Goal: Task Accomplishment & Management: Manage account settings

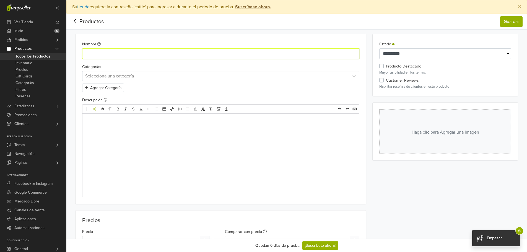
click at [199, 56] on input "Nombre" at bounding box center [220, 53] width 277 height 11
paste input "**********"
type input "**********"
click at [148, 77] on div at bounding box center [215, 76] width 261 height 8
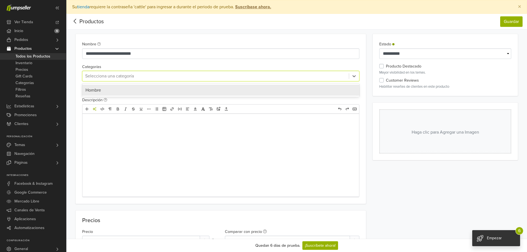
click at [139, 89] on div "Hombre" at bounding box center [220, 90] width 271 height 7
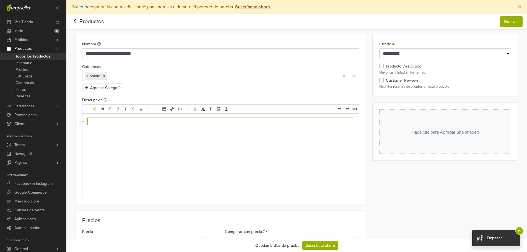
click at [193, 138] on div at bounding box center [220, 155] width 277 height 83
click at [431, 136] on button "Haga clic para Agregar una Imagen" at bounding box center [445, 131] width 132 height 44
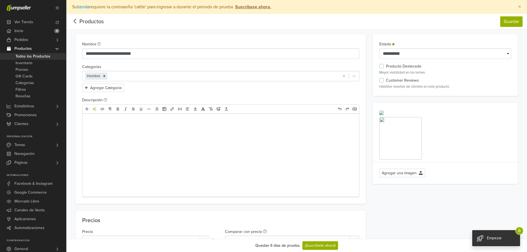
click at [239, 130] on div "﻿" at bounding box center [220, 155] width 277 height 83
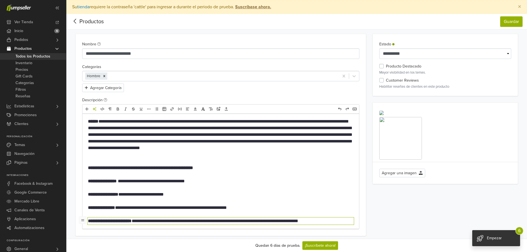
type textarea "**********"
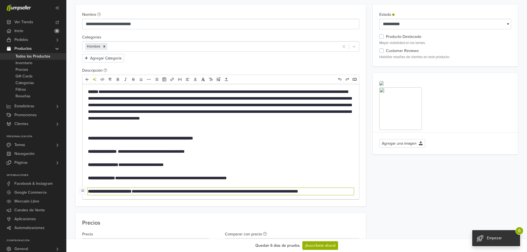
scroll to position [28, 0]
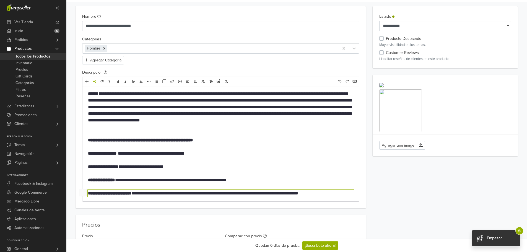
click at [208, 165] on p "**********" at bounding box center [221, 166] width 266 height 7
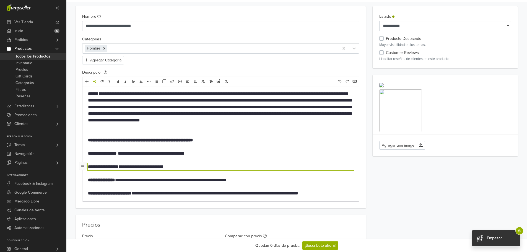
click at [209, 120] on p "**********" at bounding box center [221, 110] width 266 height 40
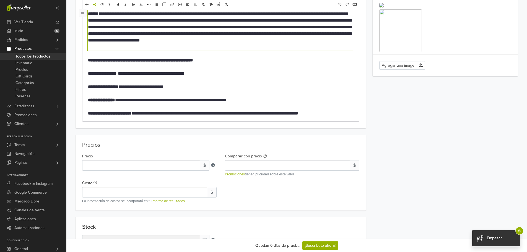
scroll to position [111, 0]
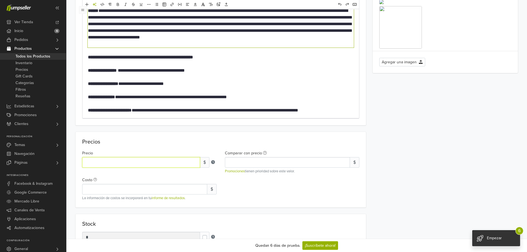
click at [114, 161] on input "*" at bounding box center [141, 162] width 118 height 11
drag, startPoint x: 110, startPoint y: 162, endPoint x: 70, endPoint y: 163, distance: 39.8
paste input "******"
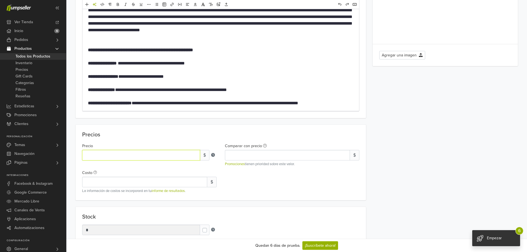
scroll to position [138, 0]
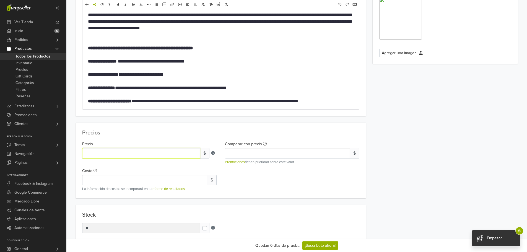
click at [95, 154] on input "*******" at bounding box center [141, 153] width 118 height 11
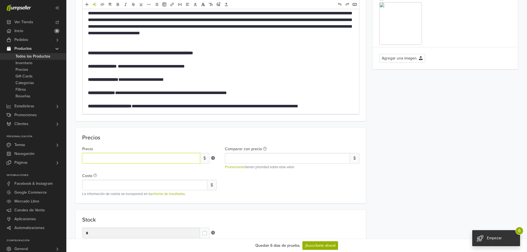
scroll to position [194, 0]
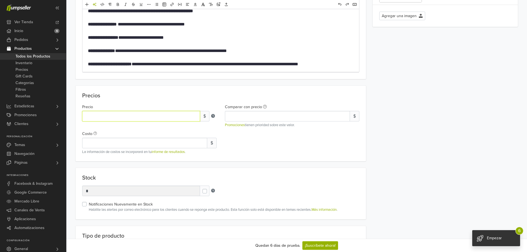
type input "******"
click at [276, 147] on div "Precio ****** $ Comparar con precio $ Promociones tienen prioridad sobre este v…" at bounding box center [221, 128] width 286 height 54
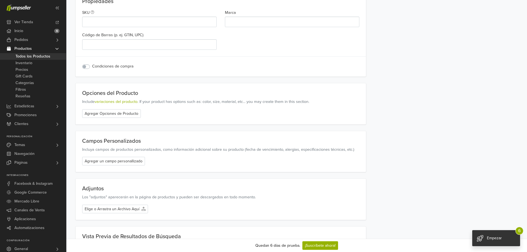
scroll to position [609, 0]
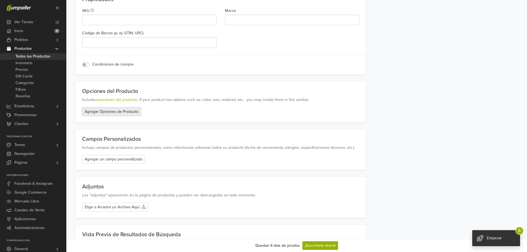
click at [110, 110] on button "Agregar Opciones de Producto" at bounding box center [111, 111] width 59 height 9
select select "******"
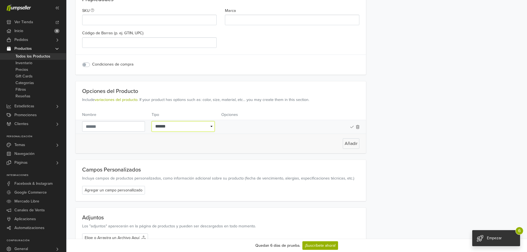
click at [208, 132] on select "**********" at bounding box center [183, 126] width 63 height 11
click at [207, 129] on select "**********" at bounding box center [183, 126] width 63 height 11
click at [248, 122] on div at bounding box center [284, 126] width 126 height 11
click at [230, 124] on div at bounding box center [284, 126] width 126 height 11
click at [126, 128] on input "text" at bounding box center [113, 126] width 63 height 11
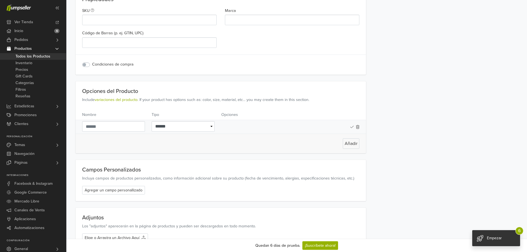
click at [243, 128] on div at bounding box center [284, 126] width 126 height 11
click at [136, 192] on button "Agregar un campo personallizado" at bounding box center [113, 190] width 63 height 9
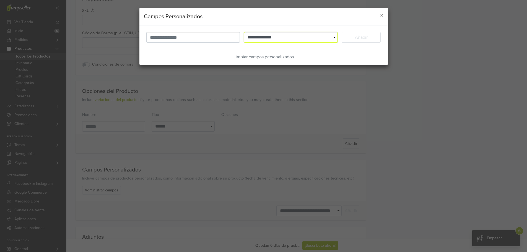
click at [332, 38] on select "**********" at bounding box center [290, 37] width 93 height 11
click at [193, 34] on input "text" at bounding box center [192, 37] width 93 height 11
click at [380, 14] on span "×" at bounding box center [381, 16] width 3 height 8
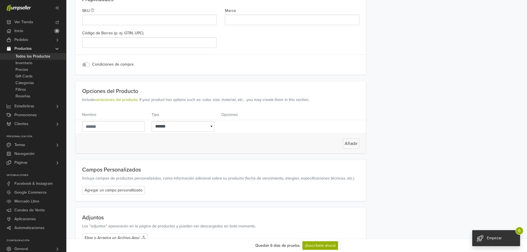
click at [250, 142] on div "Añadir" at bounding box center [221, 143] width 291 height 19
click at [357, 126] on icon at bounding box center [358, 127] width 4 height 4
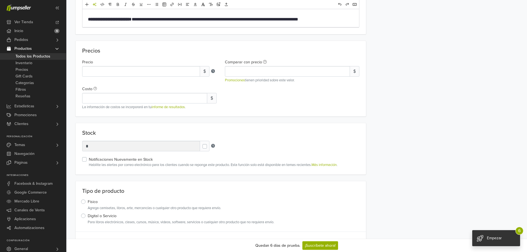
scroll to position [236, 0]
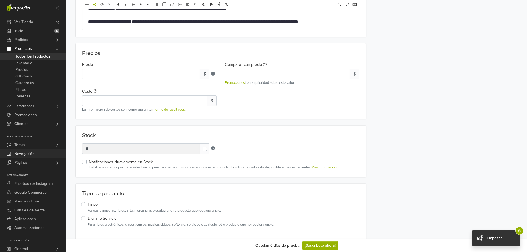
click at [59, 152] on div "Ver Tienda Inicio 6 Pedidos Todos los Pedidos Beta" at bounding box center [263, 229] width 527 height 930
click at [209, 146] on label at bounding box center [209, 146] width 0 height 0
click at [194, 147] on input "*" at bounding box center [141, 148] width 118 height 11
type input "*"
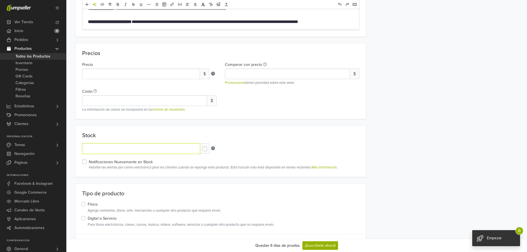
click at [194, 147] on input "*" at bounding box center [141, 148] width 118 height 11
click at [296, 145] on div "Stock Units *" at bounding box center [220, 148] width 277 height 11
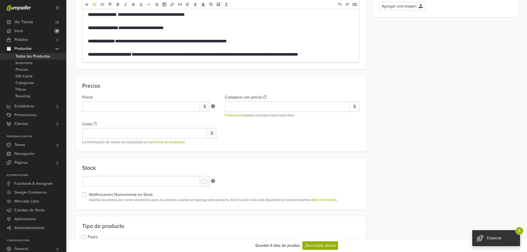
scroll to position [181, 0]
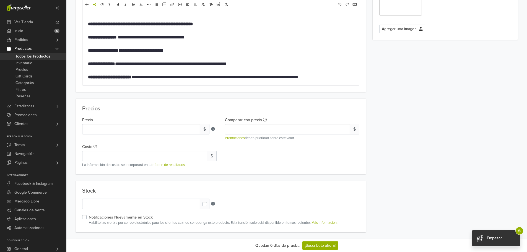
click at [212, 130] on icon at bounding box center [213, 129] width 4 height 4
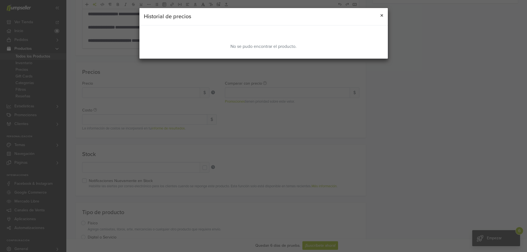
click at [384, 17] on button "×" at bounding box center [382, 15] width 12 height 15
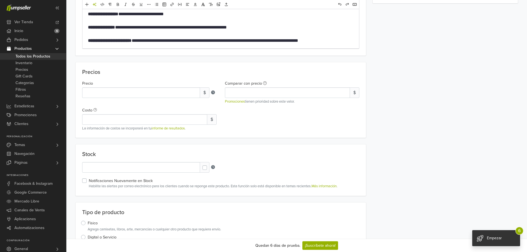
click at [203, 93] on span "$" at bounding box center [205, 92] width 10 height 11
click at [206, 93] on span "$" at bounding box center [205, 92] width 10 height 11
click at [251, 117] on div "Precio ****** $ Comparar con precio $ Promociones tienen prioridad sobre este v…" at bounding box center [221, 105] width 286 height 54
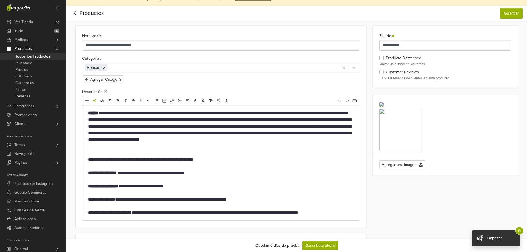
scroll to position [0, 0]
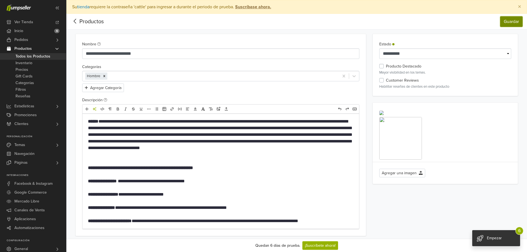
click at [505, 23] on button "Guardar" at bounding box center [511, 21] width 22 height 11
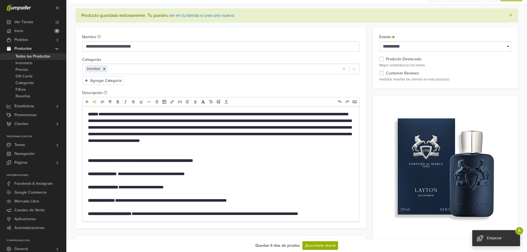
scroll to position [28, 0]
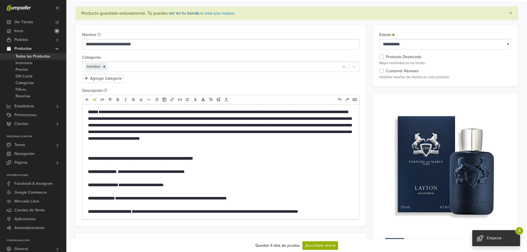
click at [186, 12] on link "ver en tu tienda" at bounding box center [184, 14] width 30 height 6
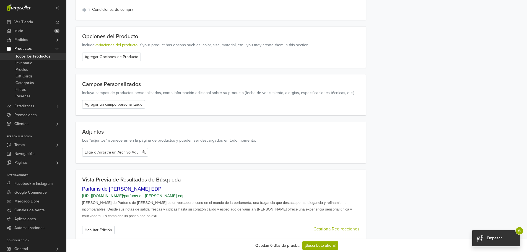
scroll to position [654, 0]
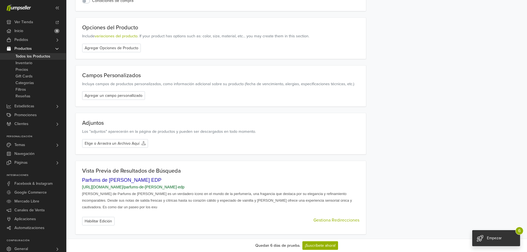
click at [272, 246] on div "Quedan 6 días de prueba." at bounding box center [277, 246] width 45 height 6
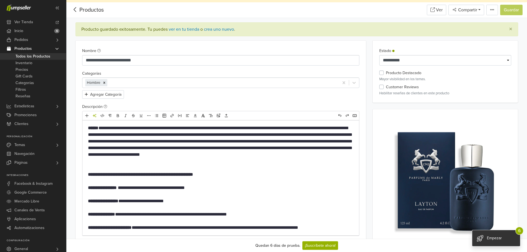
scroll to position [0, 0]
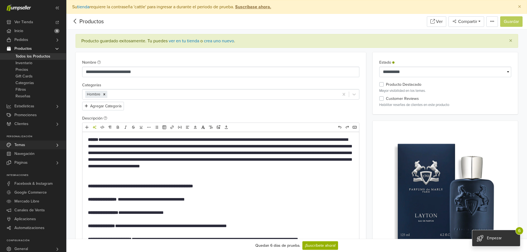
click at [17, 145] on span "Temas" at bounding box center [19, 145] width 11 height 9
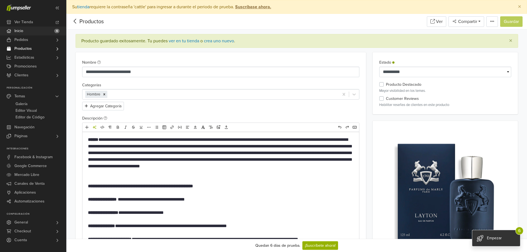
click at [27, 30] on link "Inicio 6" at bounding box center [33, 31] width 66 height 9
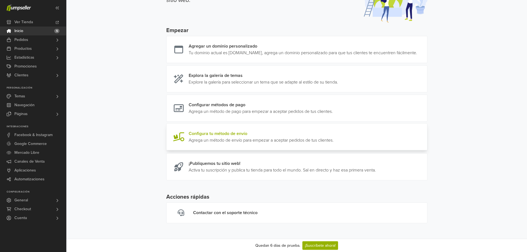
scroll to position [55, 0]
click at [333, 108] on link at bounding box center [333, 107] width 0 height 13
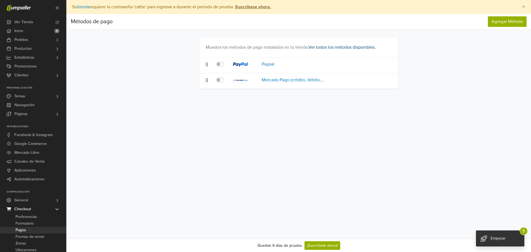
click at [350, 46] on link "Ver todos los métodos disponibles." at bounding box center [341, 48] width 67 height 6
click at [24, 49] on span "Productos" at bounding box center [22, 48] width 17 height 9
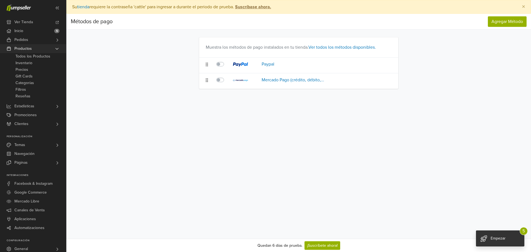
click at [24, 49] on span "Productos" at bounding box center [22, 48] width 17 height 9
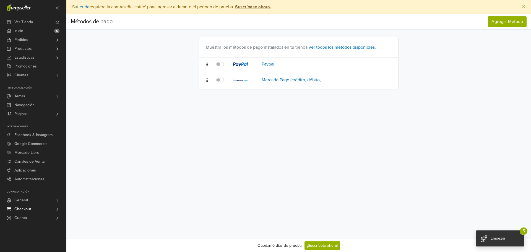
click at [26, 209] on span "Checkout" at bounding box center [22, 209] width 17 height 9
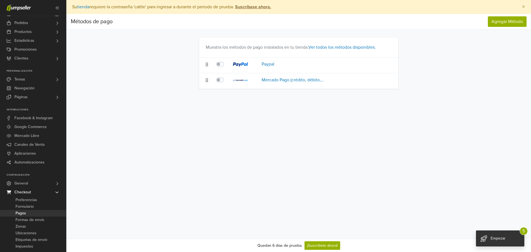
click at [23, 213] on span "Pagos" at bounding box center [20, 213] width 11 height 7
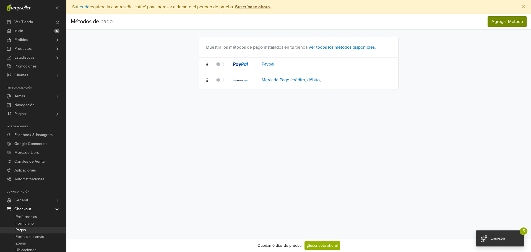
click at [506, 23] on span "Agregar Método" at bounding box center [508, 22] width 32 height 6
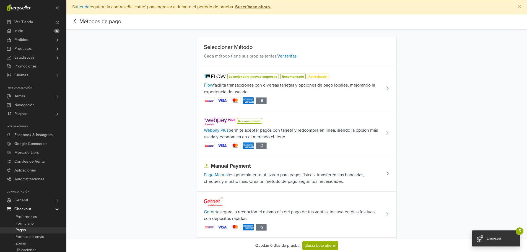
click at [362, 134] on span "Webpay Plus permite aceptar pagos con tarjeta y redcompra en línea, siendo la o…" at bounding box center [293, 133] width 178 height 13
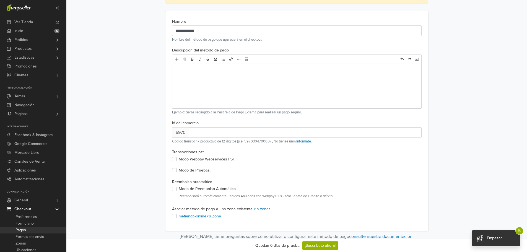
scroll to position [48, 0]
click at [179, 170] on label "Modo de Pruebas." at bounding box center [195, 169] width 32 height 6
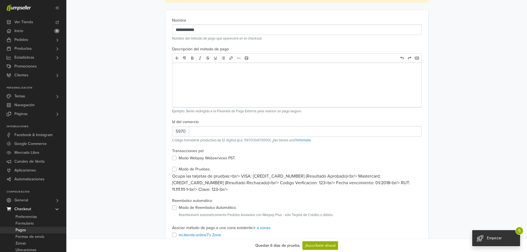
click at [179, 158] on label "Modo Webpay Webservices PST." at bounding box center [207, 158] width 57 height 6
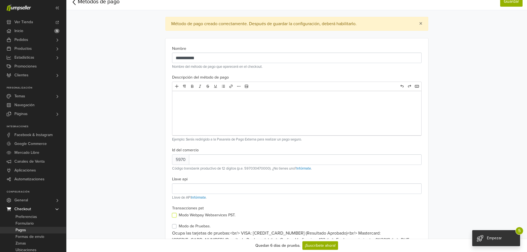
scroll to position [0, 0]
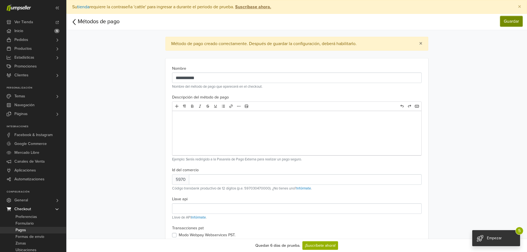
click at [508, 21] on link "Guardar" at bounding box center [511, 21] width 22 height 11
